Goal: Information Seeking & Learning: Learn about a topic

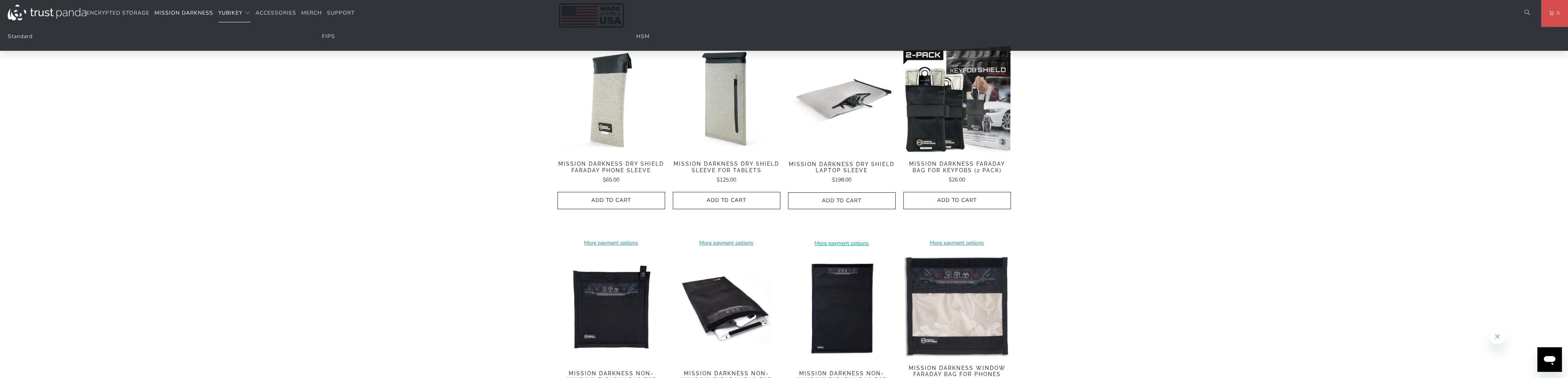
click at [231, 11] on span "YubiKey" at bounding box center [230, 13] width 24 height 7
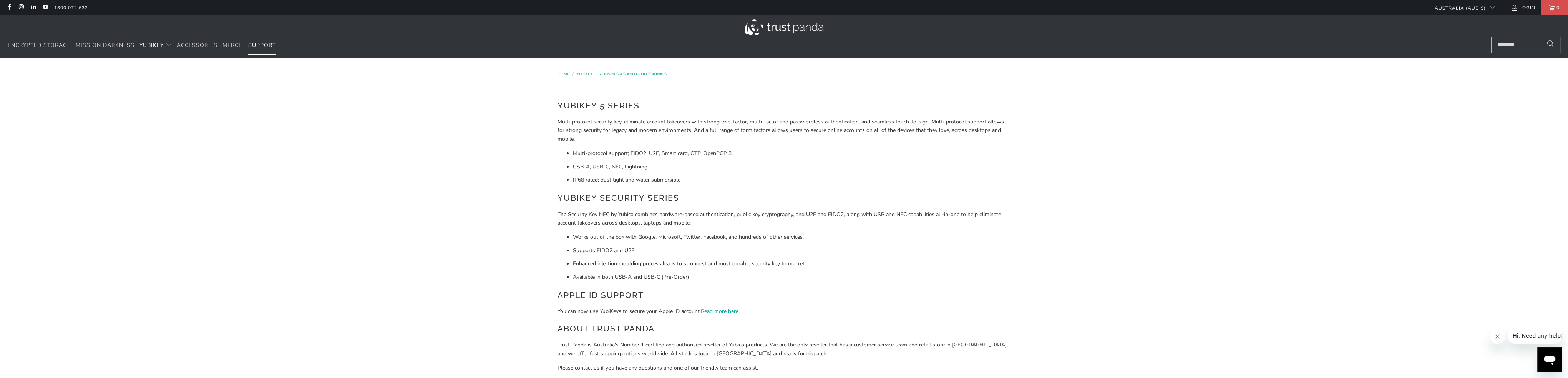
click at [268, 44] on span "Support" at bounding box center [262, 45] width 27 height 7
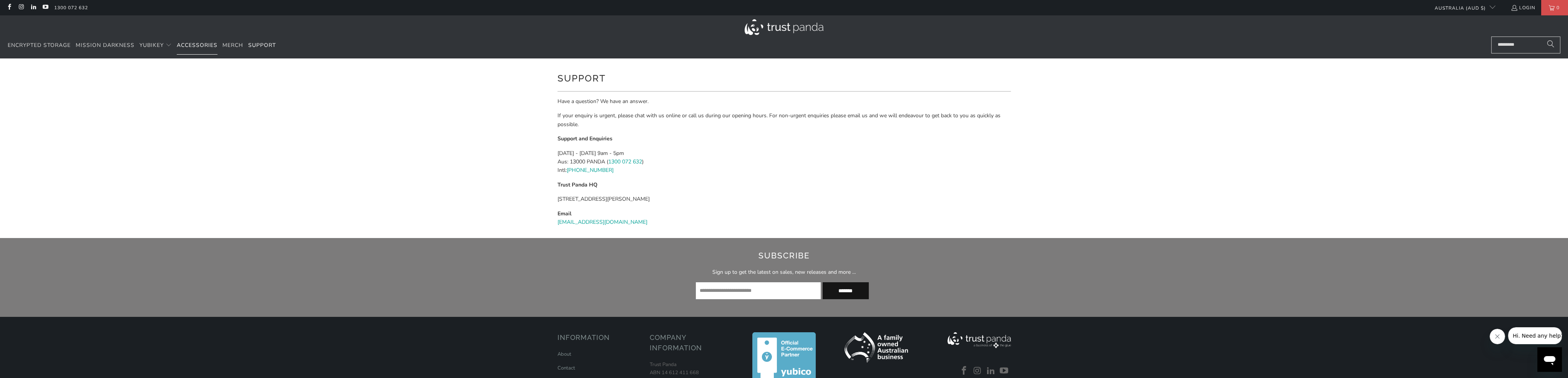
click at [190, 44] on span "Accessories" at bounding box center [197, 45] width 41 height 7
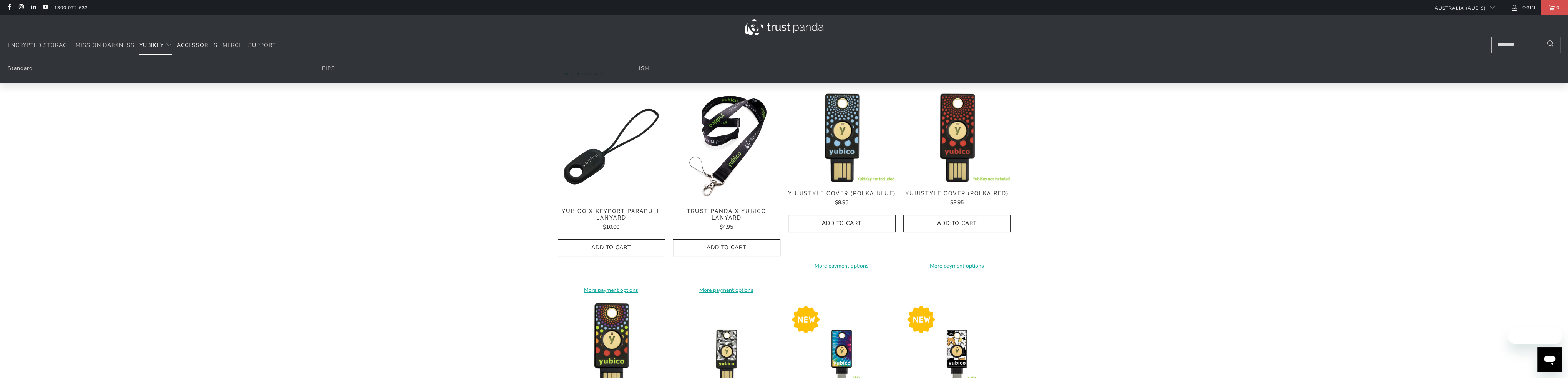
click at [154, 46] on span "YubiKey" at bounding box center [151, 45] width 24 height 7
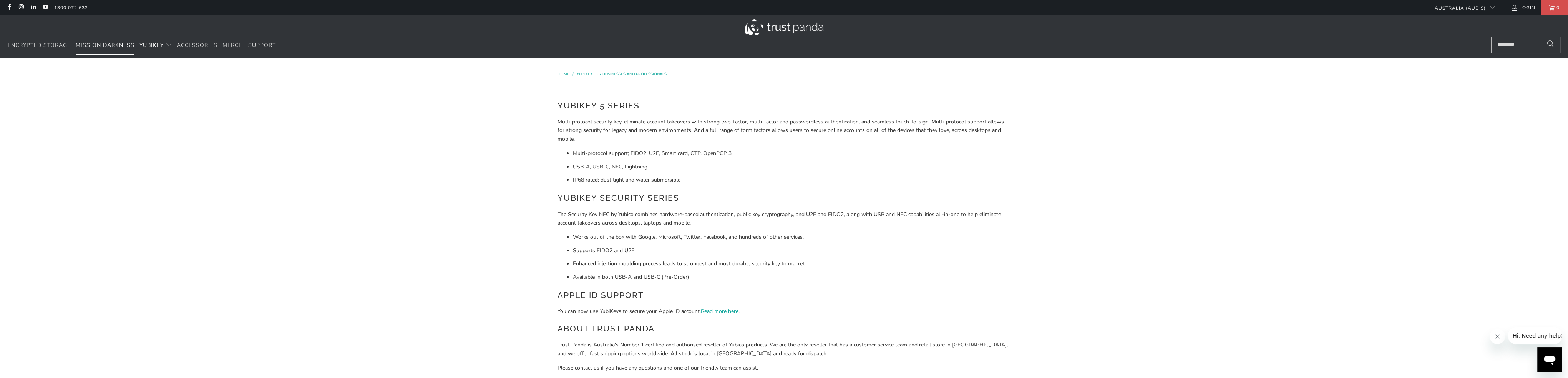
click at [110, 43] on span "Mission Darkness" at bounding box center [105, 45] width 59 height 7
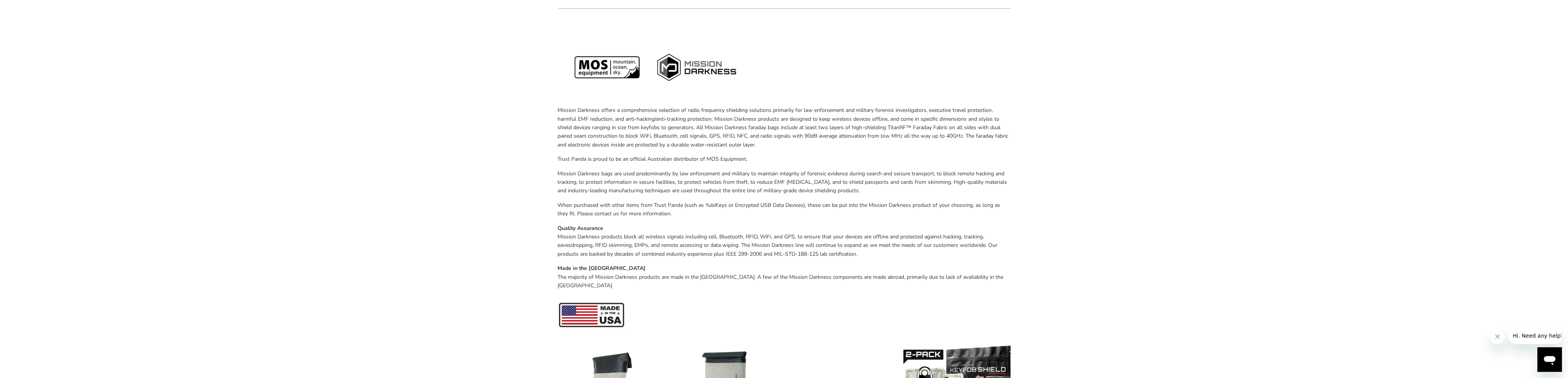
scroll to position [77, 0]
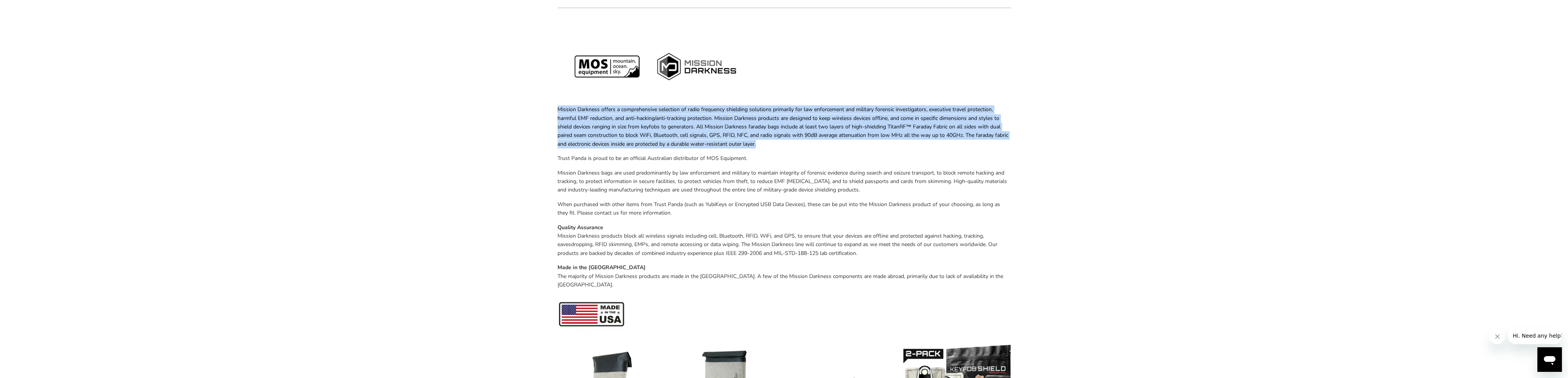
drag, startPoint x: 558, startPoint y: 111, endPoint x: 800, endPoint y: 146, distance: 244.5
click at [800, 146] on p "Mission Darkness offers a comprehensive selection of radio frequency shielding …" at bounding box center [784, 127] width 453 height 43
copy p "Mission Darkness offers a comprehensive selection of radio frequency shielding …"
